Goal: Transaction & Acquisition: Obtain resource

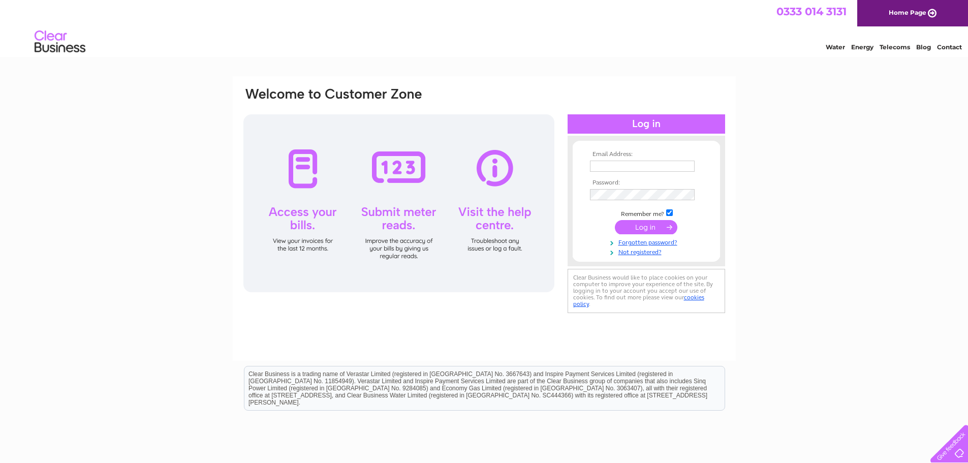
click at [637, 167] on input "text" at bounding box center [642, 166] width 105 height 11
type input "astute.management@outlook.com"
click at [666, 215] on input "checkbox" at bounding box center [669, 213] width 7 height 7
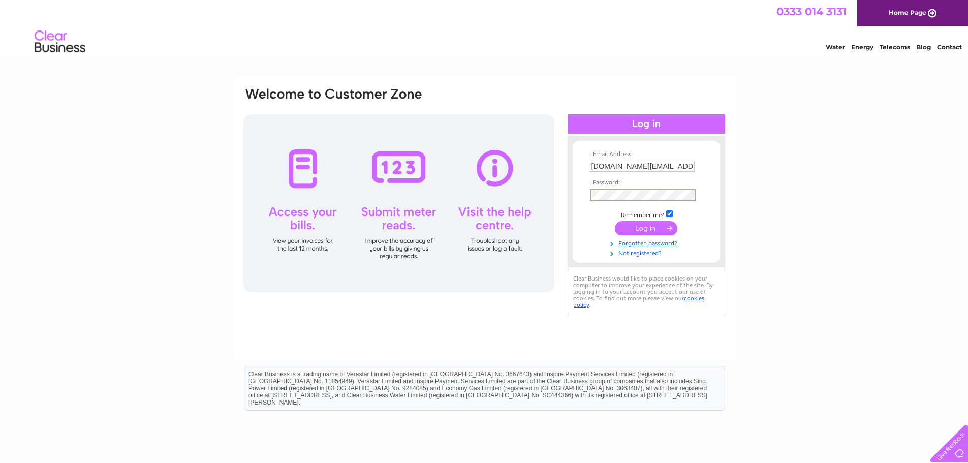
checkbox input "false"
click at [656, 227] on input "submit" at bounding box center [646, 227] width 62 height 14
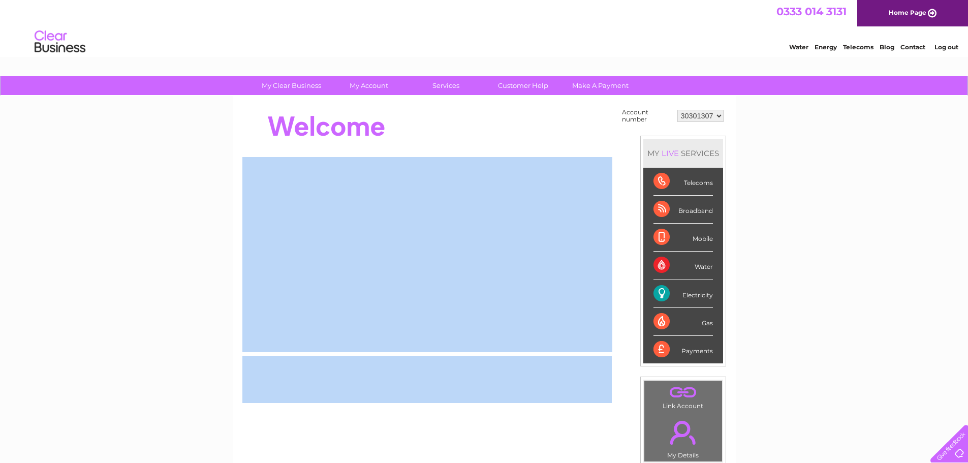
drag, startPoint x: 766, startPoint y: 366, endPoint x: 182, endPoint y: 98, distance: 643.0
click at [182, 98] on div "My Clear Business Login Details My Details My Preferences Link Account My Accou…" at bounding box center [484, 362] width 968 height 573
drag, startPoint x: 876, startPoint y: 333, endPoint x: 871, endPoint y: 333, distance: 5.6
click at [876, 332] on div "My Clear Business Login Details My Details My Preferences Link Account My Accou…" at bounding box center [484, 362] width 968 height 573
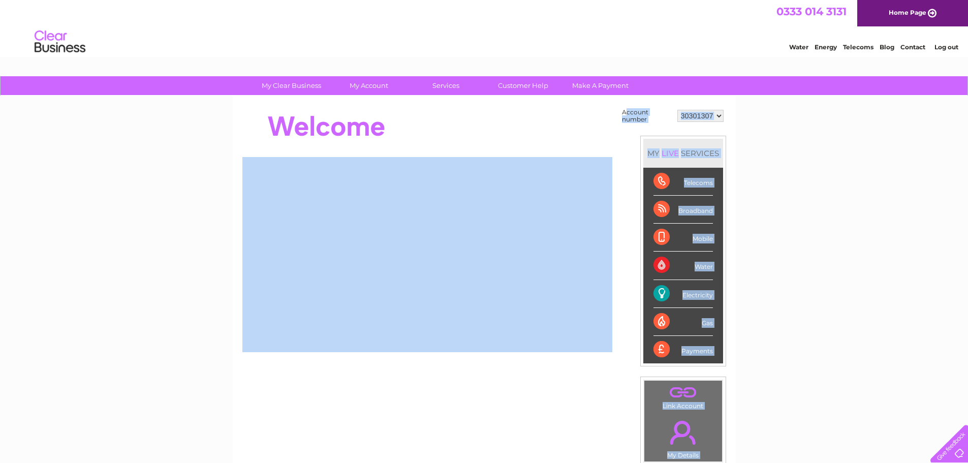
drag, startPoint x: 624, startPoint y: 113, endPoint x: 818, endPoint y: 178, distance: 204.6
click at [817, 176] on div "My Clear Business Login Details My Details My Preferences Link Account My Accou…" at bounding box center [484, 362] width 968 height 573
click at [818, 178] on div "My Clear Business Login Details My Details My Preferences Link Account My Accou…" at bounding box center [484, 362] width 968 height 573
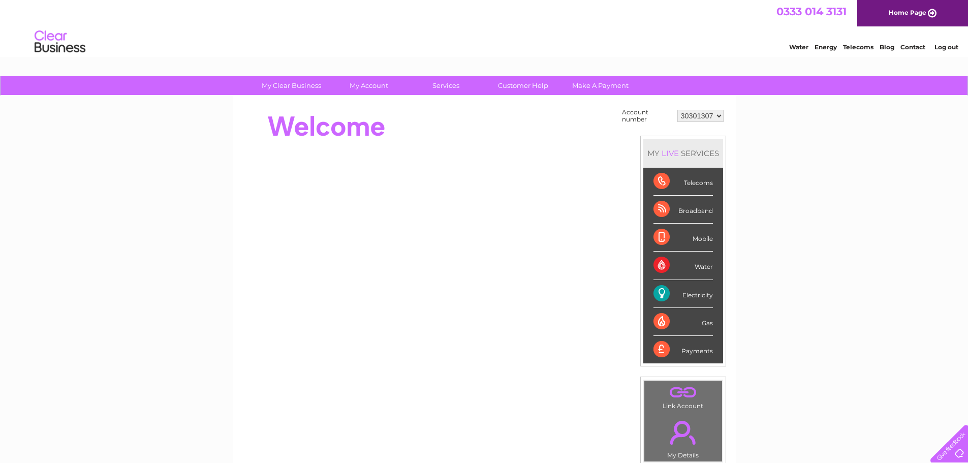
drag, startPoint x: 766, startPoint y: 539, endPoint x: 237, endPoint y: 109, distance: 682.0
click at [237, 110] on div "Account number 30301307 MY LIVE SERVICES Telecoms Broadband Mobile Water Electr…" at bounding box center [484, 285] width 503 height 379
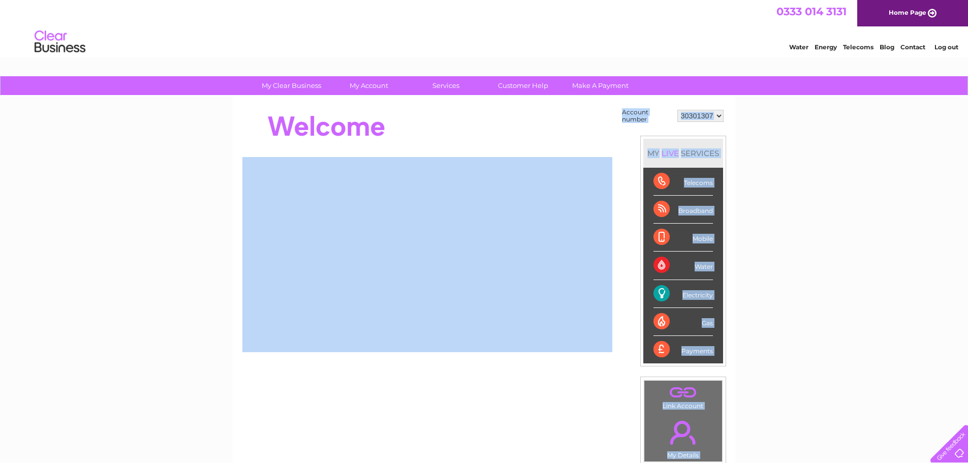
drag, startPoint x: 247, startPoint y: 82, endPoint x: 791, endPoint y: 242, distance: 566.4
click at [791, 242] on div "My Clear Business Login Details My Details My Preferences Link Account My Accou…" at bounding box center [484, 362] width 968 height 573
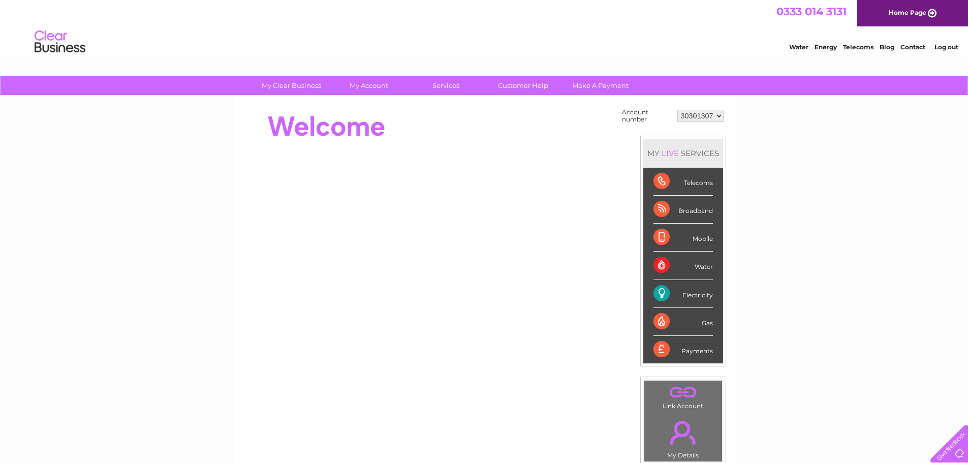
click at [718, 111] on select "30301307" at bounding box center [700, 116] width 46 height 12
click at [759, 113] on div "My Clear Business Login Details My Details My Preferences Link Account My Accou…" at bounding box center [484, 362] width 968 height 573
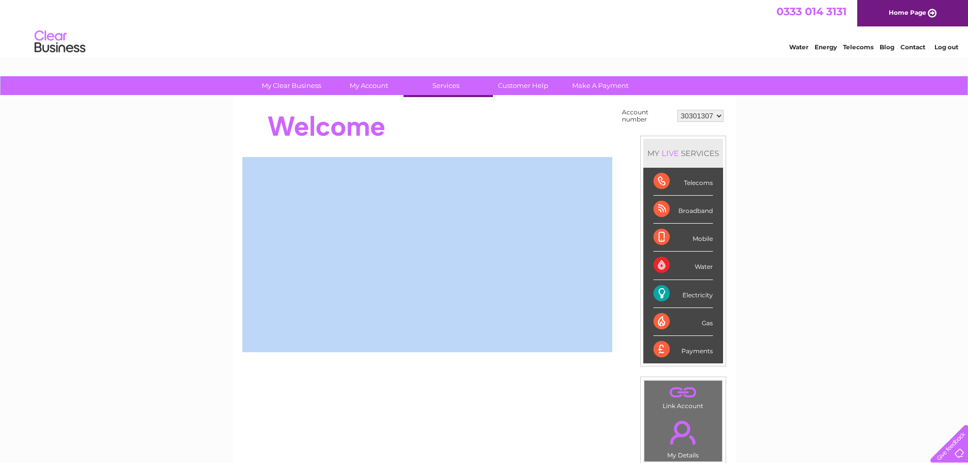
drag, startPoint x: 937, startPoint y: 141, endPoint x: 854, endPoint y: 174, distance: 88.9
click at [851, 173] on div "My Clear Business Login Details My Details My Preferences Link Account My Accou…" at bounding box center [484, 362] width 968 height 573
click at [857, 175] on div "My Clear Business Login Details My Details My Preferences Link Account My Accou…" at bounding box center [484, 362] width 968 height 573
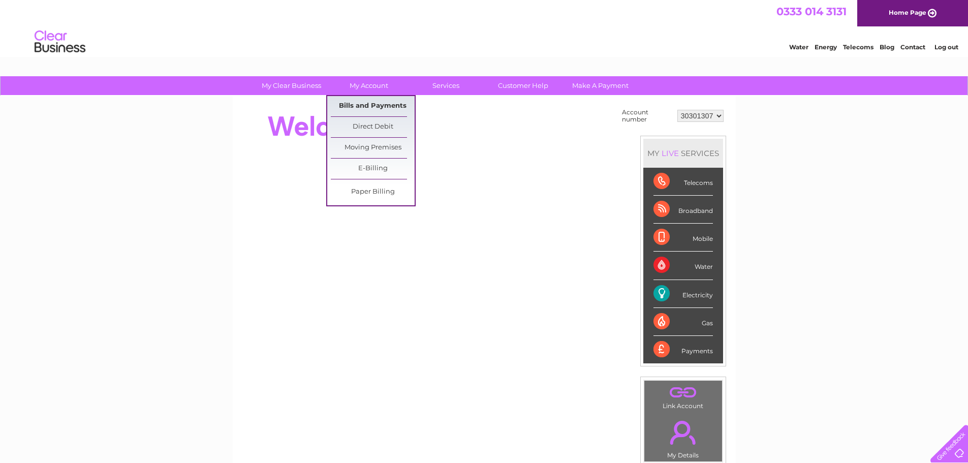
click at [374, 103] on link "Bills and Payments" at bounding box center [373, 106] width 84 height 20
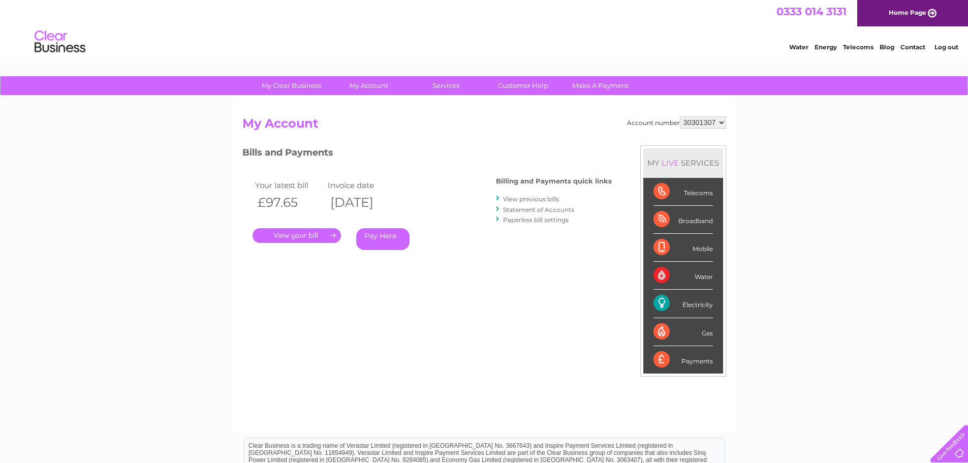
drag, startPoint x: 255, startPoint y: 185, endPoint x: 411, endPoint y: 211, distance: 158.6
click at [399, 211] on tbody "Your latest bill Invoice date £97.65 02/10/2025" at bounding box center [325, 195] width 146 height 35
click at [398, 210] on th "02/10/2025" at bounding box center [361, 202] width 73 height 21
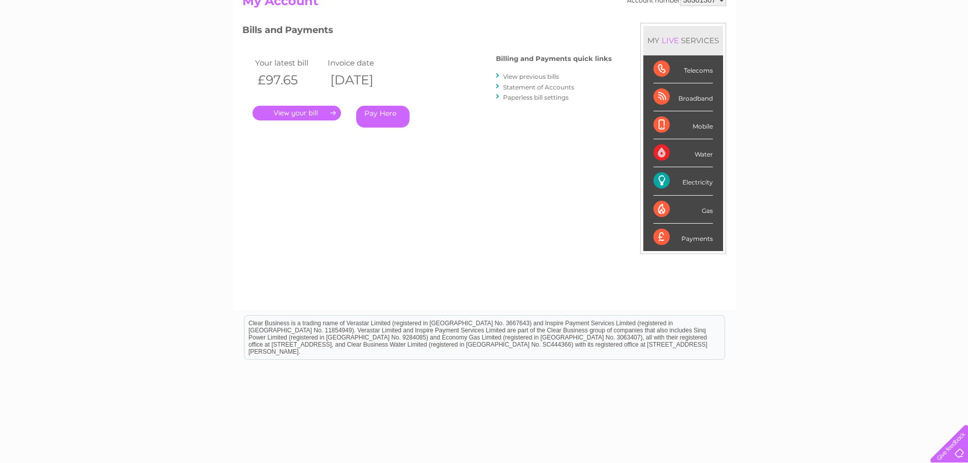
scroll to position [49, 0]
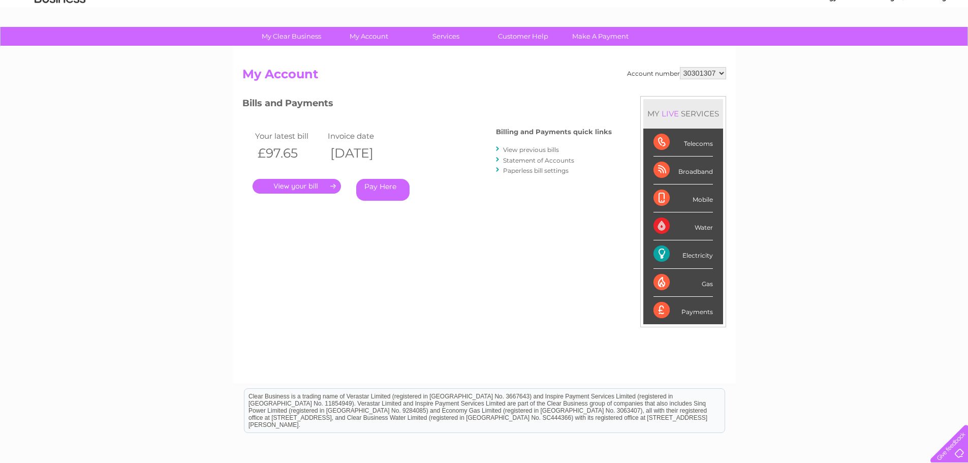
click at [502, 161] on li "Statement of Accounts" at bounding box center [554, 160] width 116 height 10
click at [503, 162] on li "Statement of Accounts" at bounding box center [554, 160] width 116 height 10
click at [501, 161] on li "Statement of Accounts" at bounding box center [554, 160] width 116 height 10
click at [498, 160] on div at bounding box center [498, 160] width 5 height 10
click at [512, 163] on link "Statement of Accounts" at bounding box center [538, 160] width 71 height 8
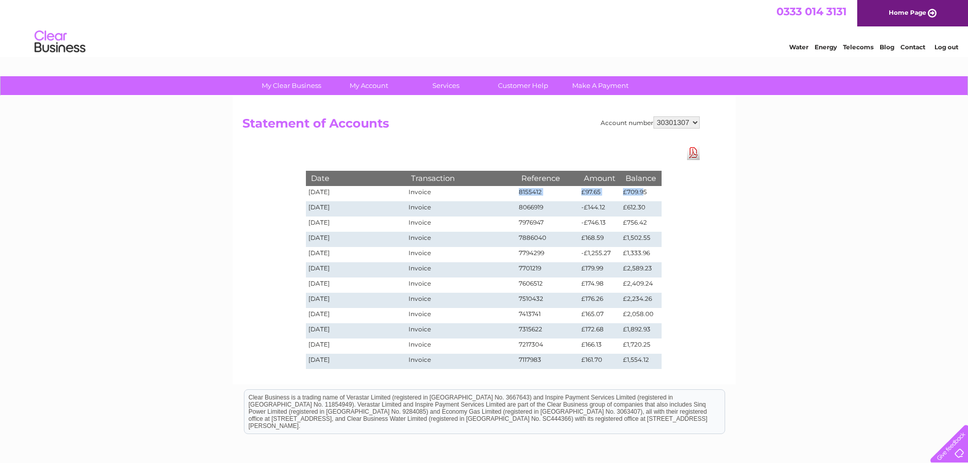
drag, startPoint x: 433, startPoint y: 190, endPoint x: 645, endPoint y: 197, distance: 211.9
click at [645, 197] on tr "02/10/2025 Invoice 8155412 £97.65 £709.95" at bounding box center [484, 193] width 356 height 15
click at [645, 196] on td "£709.95" at bounding box center [640, 193] width 41 height 15
drag, startPoint x: 578, startPoint y: 188, endPoint x: 674, endPoint y: 198, distance: 95.9
click at [674, 198] on div "Date Transaction Reference Amount Balance 02/10/2025 Invoice 8155412 £97.65 £70…" at bounding box center [483, 259] width 406 height 228
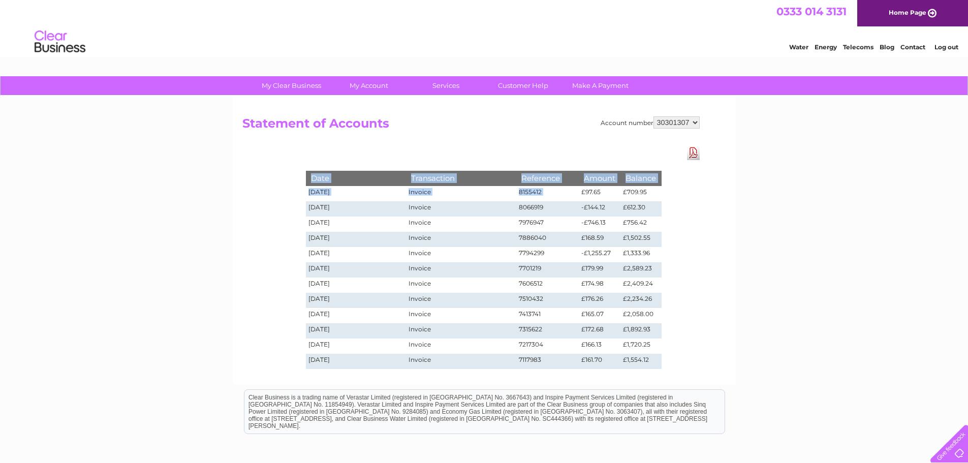
click at [676, 197] on div "Date Transaction Reference Amount Balance 02/10/2025 Invoice 8155412 £97.65 £70…" at bounding box center [483, 259] width 406 height 228
click at [618, 217] on td "-£746.13" at bounding box center [600, 223] width 42 height 15
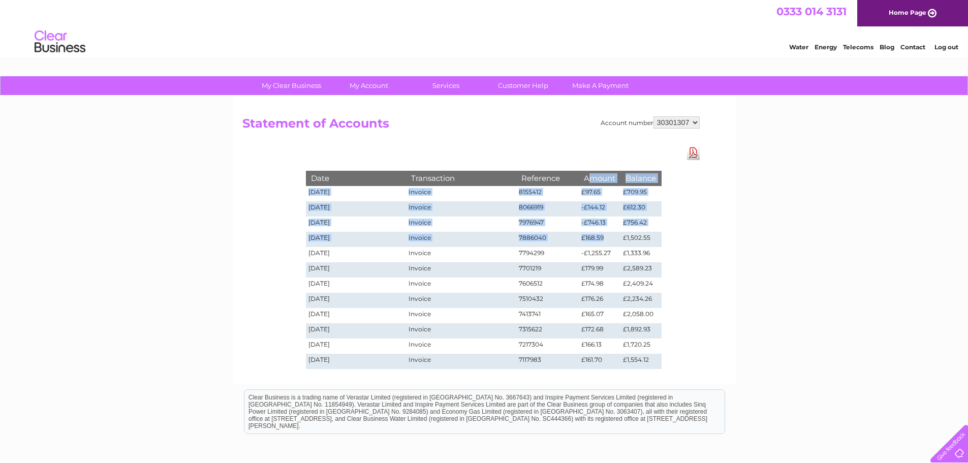
drag, startPoint x: 609, startPoint y: 238, endPoint x: 588, endPoint y: 183, distance: 58.7
click at [588, 183] on tbody "Date Transaction Reference Amount Balance 02/10/2025 Invoice 8155412 £97.65 £70…" at bounding box center [484, 270] width 356 height 198
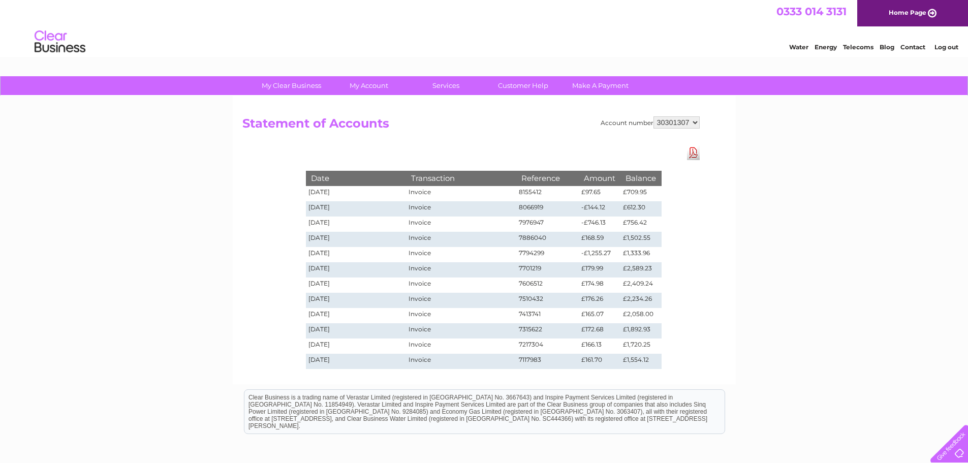
click at [762, 215] on div "My Clear Business Login Details My Details My Preferences Link Account My Accou…" at bounding box center [484, 317] width 968 height 482
drag, startPoint x: 650, startPoint y: 221, endPoint x: 581, endPoint y: 194, distance: 74.0
click at [581, 194] on tbody "Date Transaction Reference Amount Balance 02/10/2025 Invoice 8155412 £97.65 £70…" at bounding box center [484, 270] width 356 height 198
click at [745, 211] on div "My Clear Business Login Details My Details My Preferences Link Account My Accou…" at bounding box center [484, 317] width 968 height 482
